Goal: Find specific page/section: Find specific page/section

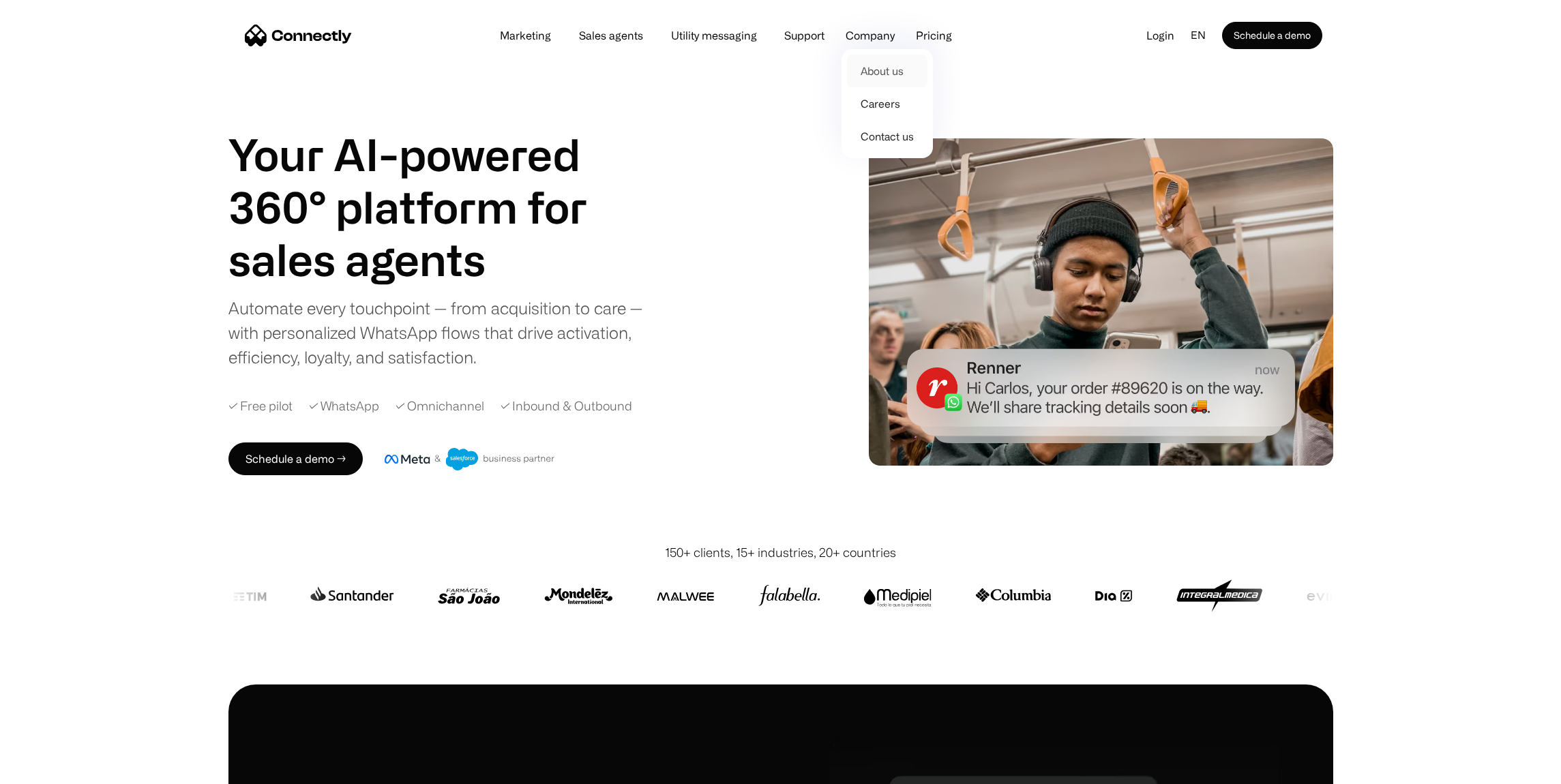
click at [888, 77] on link "About us" at bounding box center [887, 71] width 80 height 32
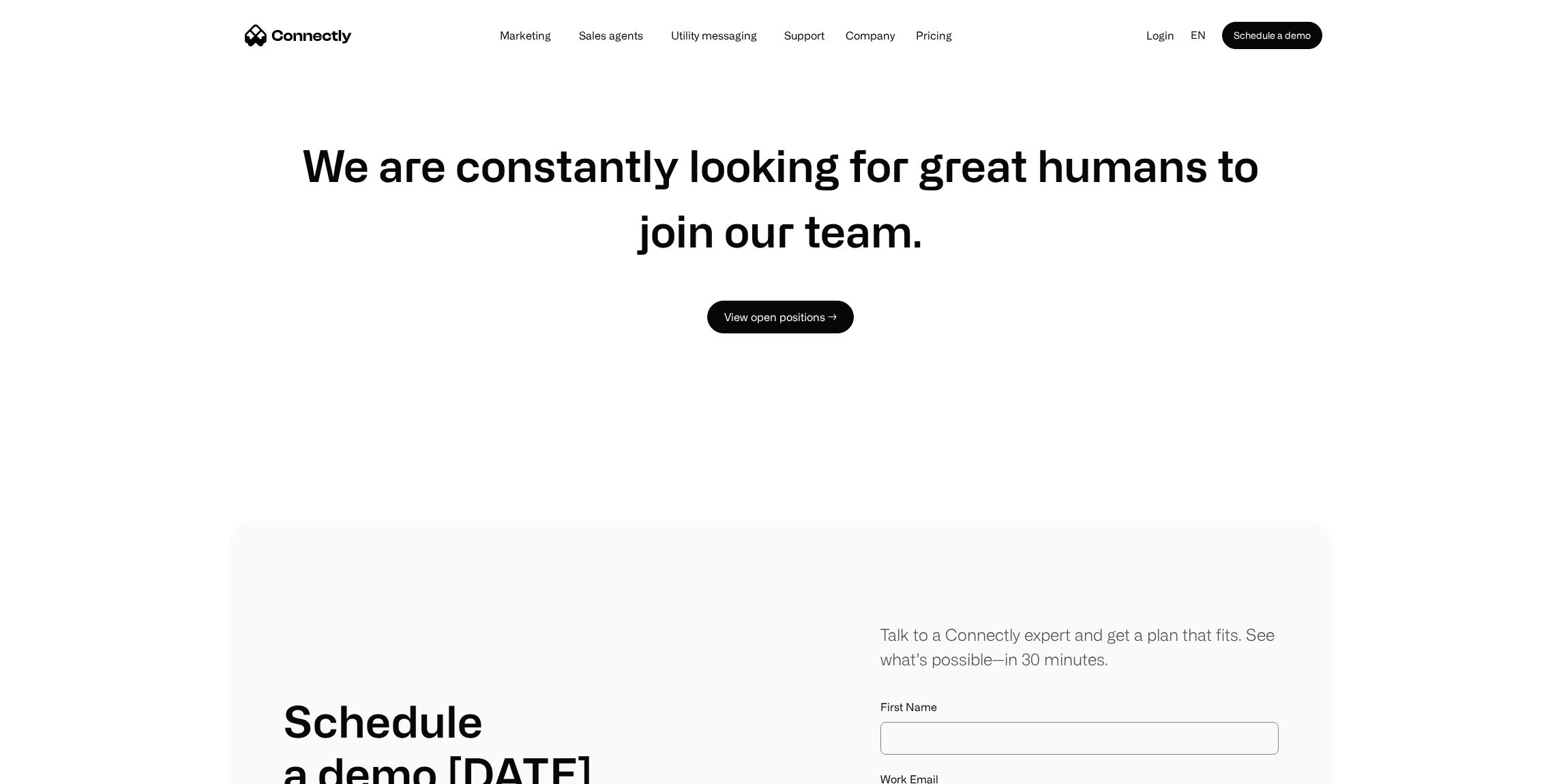
scroll to position [1011, 0]
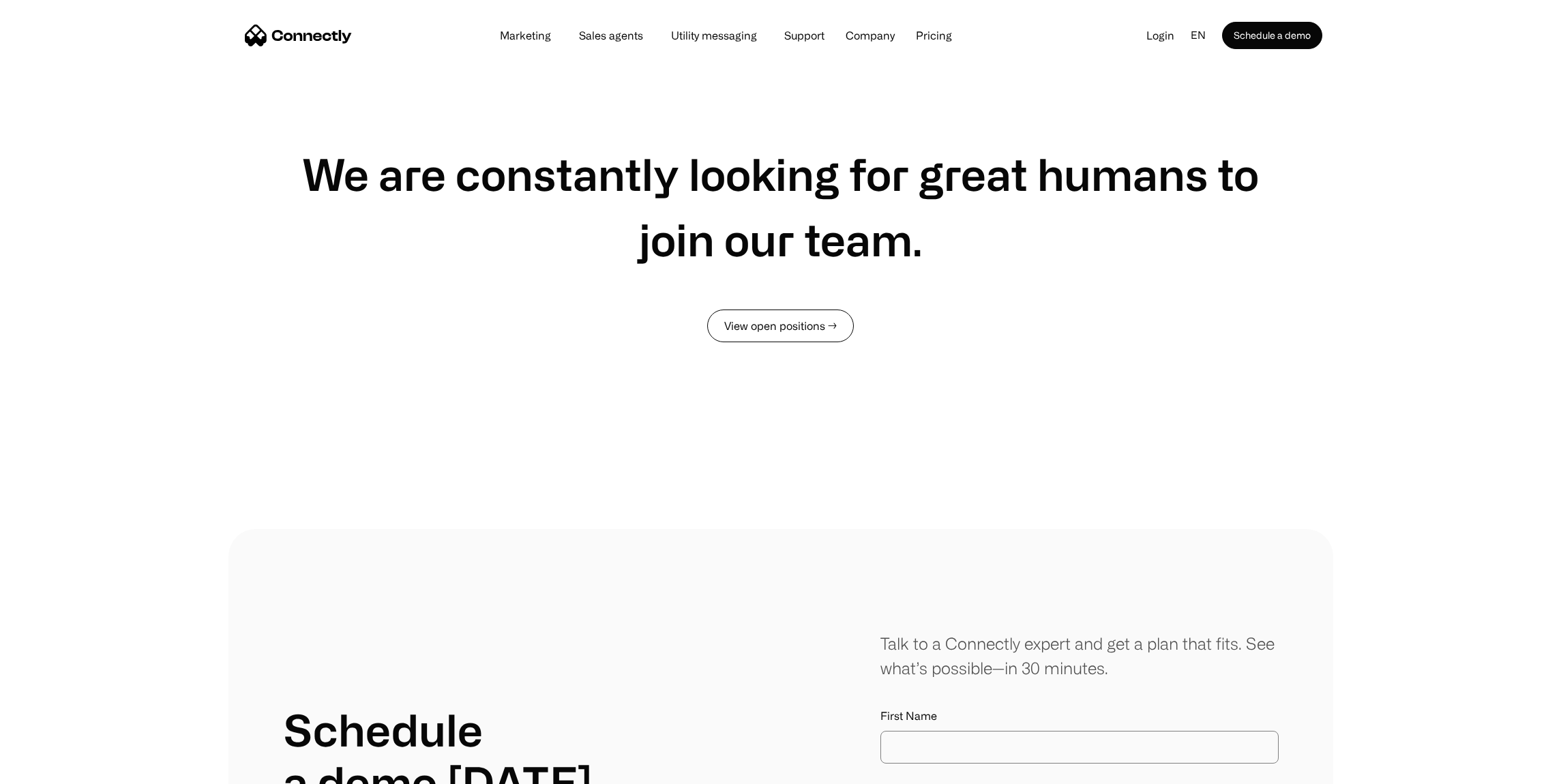
click at [791, 322] on link "View open positions →" at bounding box center [780, 325] width 147 height 32
